Goal: Information Seeking & Learning: Learn about a topic

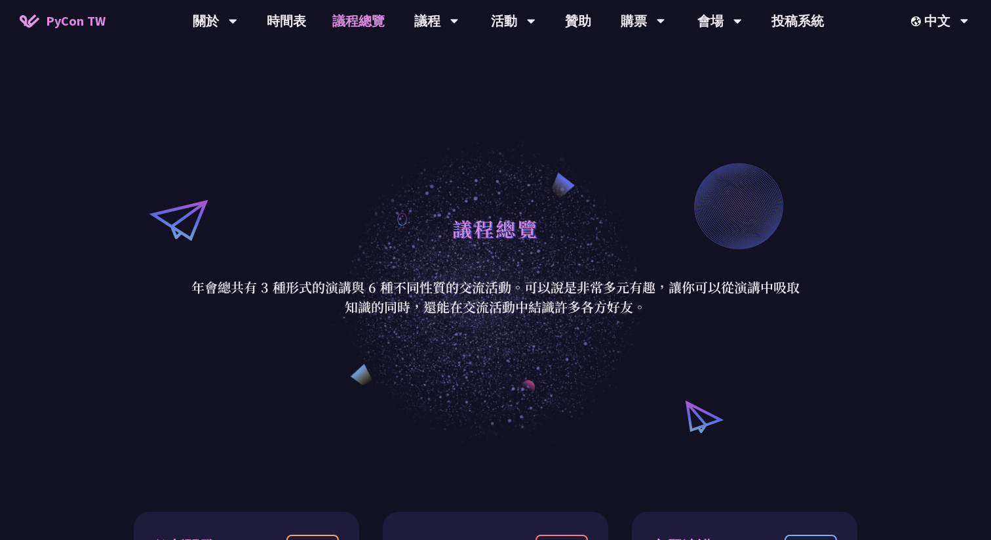
click at [369, 26] on link "議程總覽" at bounding box center [358, 21] width 79 height 42
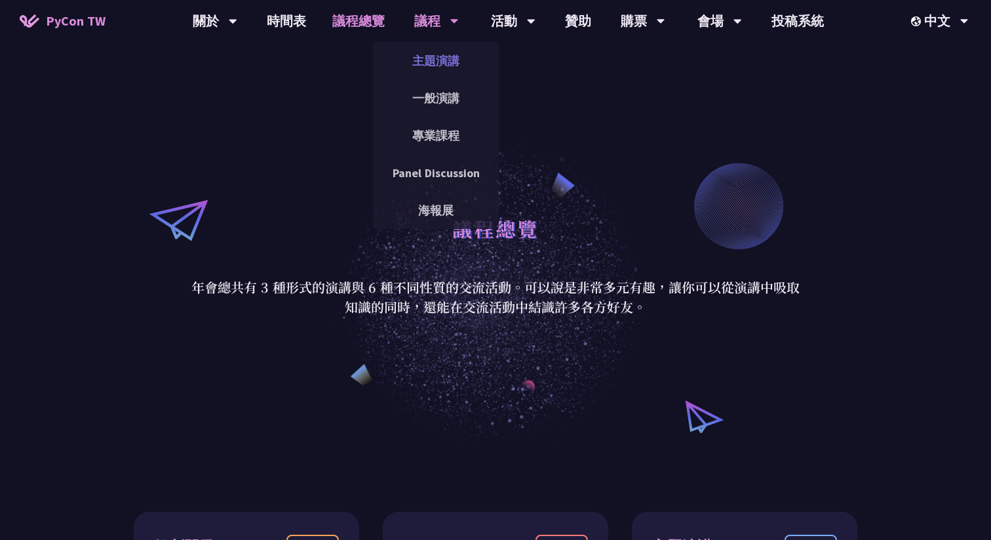
click at [444, 55] on link "主題演講" at bounding box center [436, 60] width 126 height 31
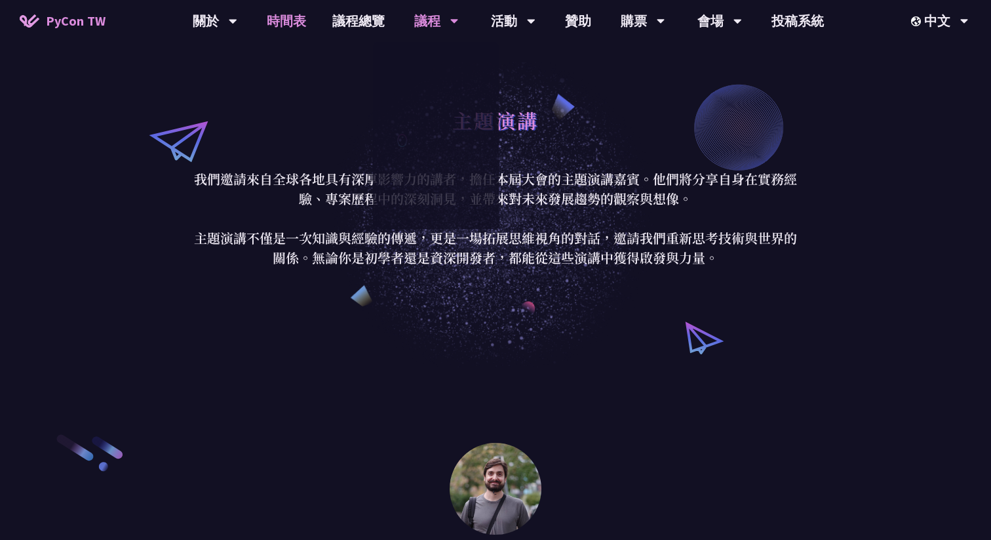
click at [298, 22] on link "時間表" at bounding box center [287, 21] width 66 height 42
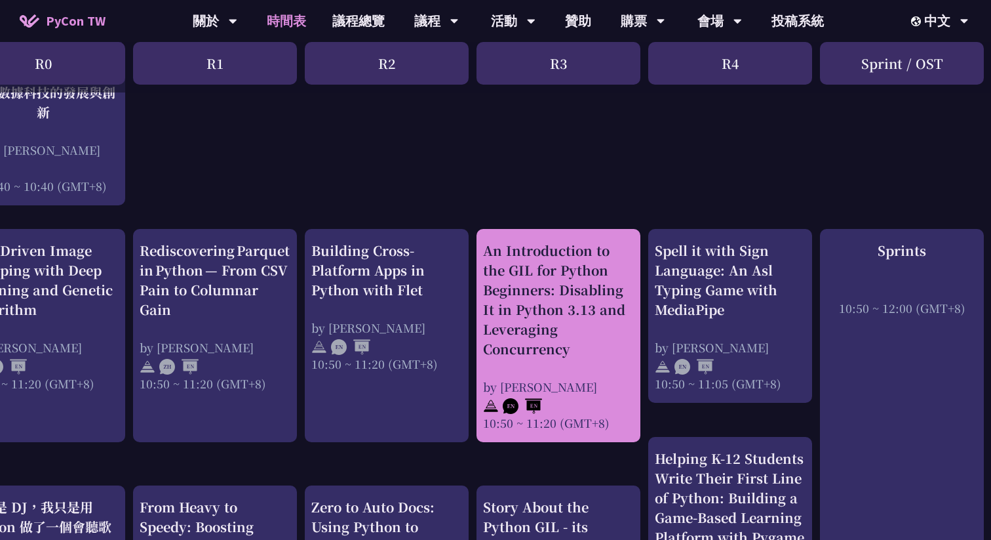
scroll to position [428, 0]
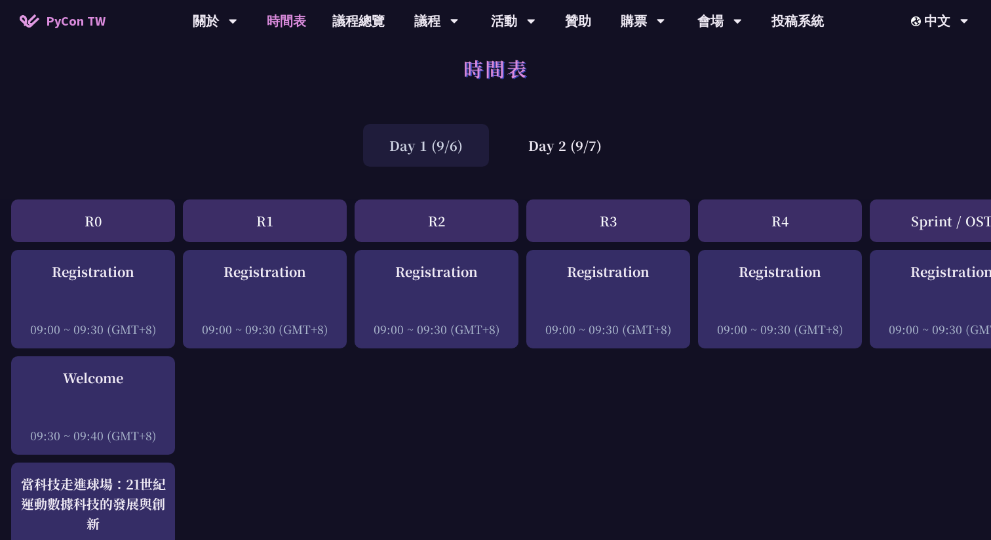
scroll to position [0, 2]
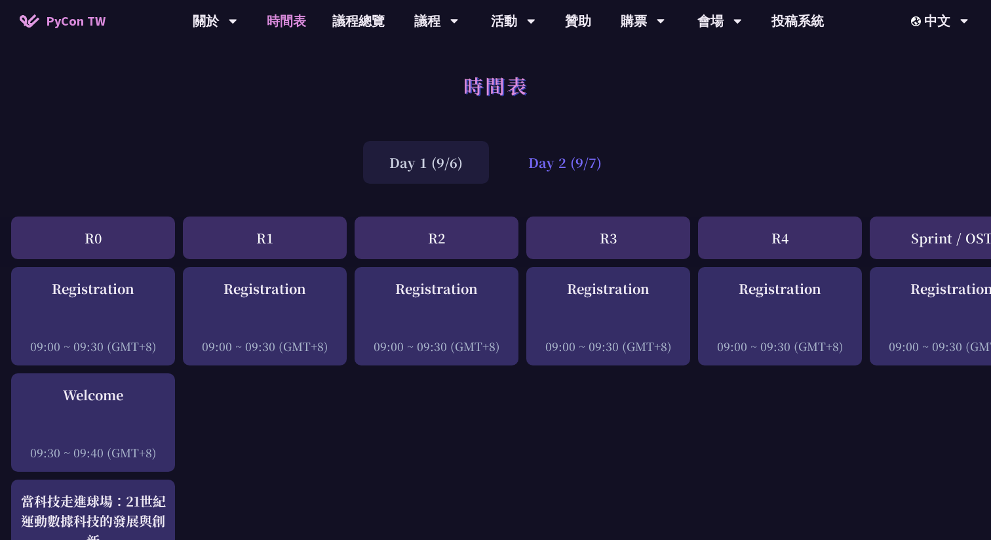
click at [578, 172] on div "Day 2 (9/7)" at bounding box center [565, 162] width 126 height 43
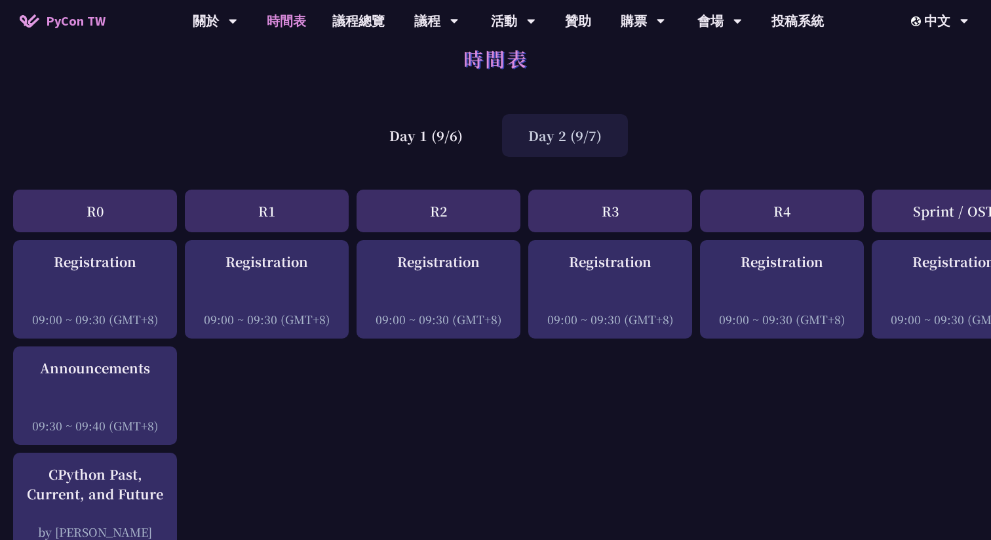
scroll to position [23, 0]
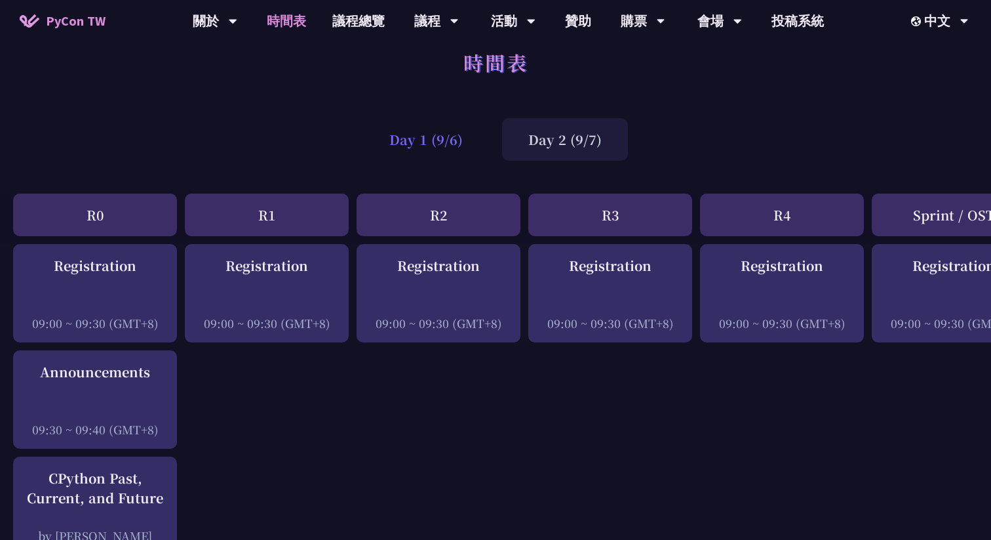
click at [422, 132] on div "Day 1 (9/6)" at bounding box center [426, 139] width 126 height 43
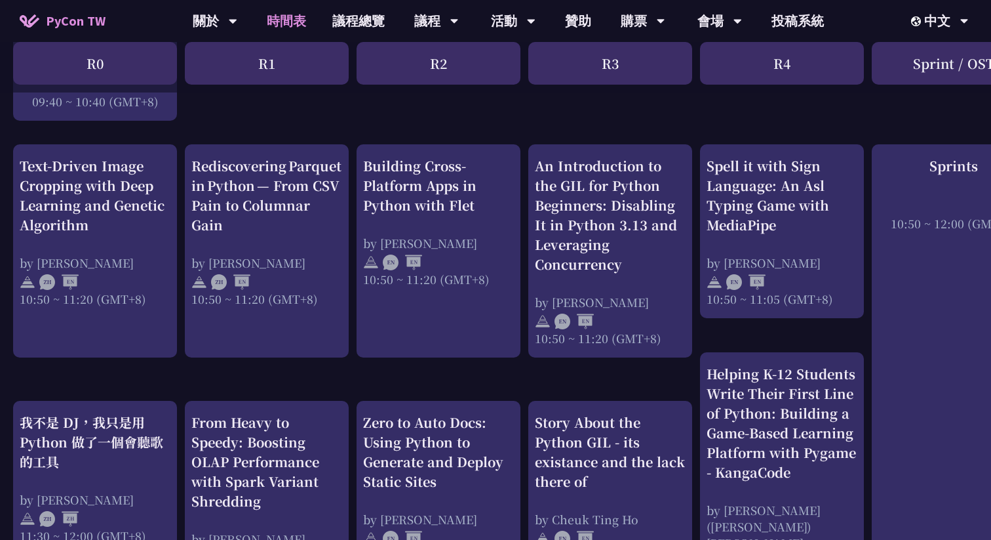
scroll to position [512, 0]
